Goal: Task Accomplishment & Management: Use online tool/utility

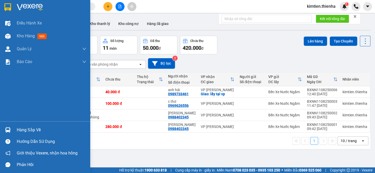
click at [7, 5] on img at bounding box center [7, 7] width 7 height 8
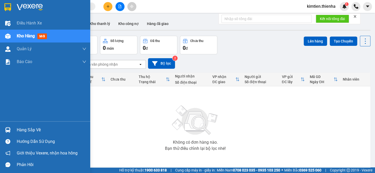
click at [6, 5] on img at bounding box center [7, 7] width 7 height 8
click at [7, 6] on img at bounding box center [7, 7] width 7 height 8
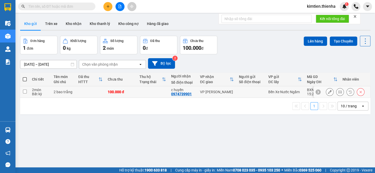
click at [337, 94] on button at bounding box center [340, 92] width 7 height 9
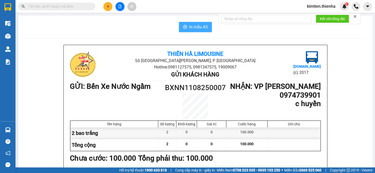
click at [189, 28] on span "In mẫu A5" at bounding box center [198, 27] width 19 height 6
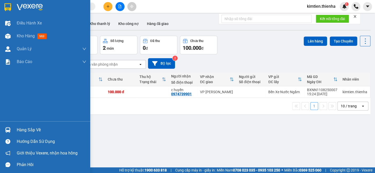
click at [10, 5] on img at bounding box center [7, 7] width 7 height 8
